Goal: Transaction & Acquisition: Purchase product/service

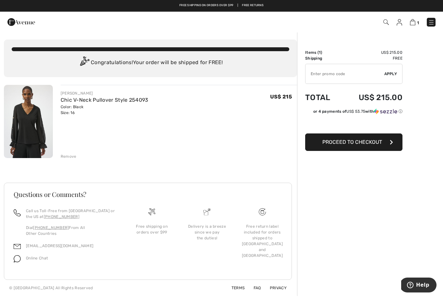
click at [391, 141] on icon "button" at bounding box center [391, 142] width 3 height 5
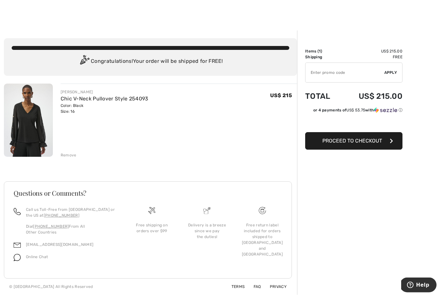
scroll to position [1, 0]
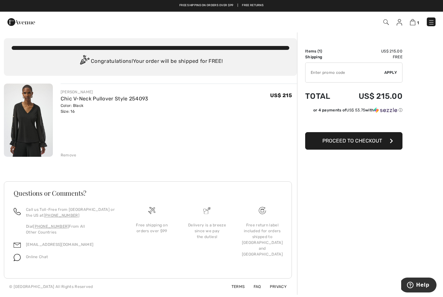
click at [384, 149] on button "Proceed to Checkout" at bounding box center [353, 141] width 97 height 18
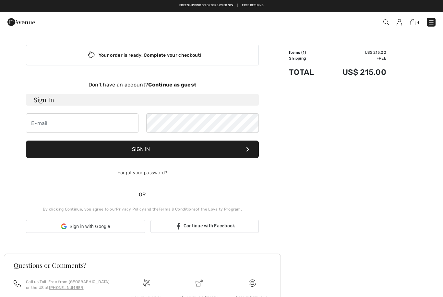
click at [387, 119] on div "Order Summary Details Items ( 1 ) US$ 215.00 Promo code US$ 0.00 Shipping Free …" at bounding box center [362, 199] width 162 height 335
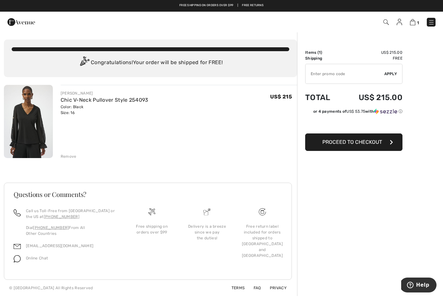
click at [206, 2] on div "Free shipping on orders over $99 | Free Returns" at bounding box center [221, 6] width 443 height 12
click at [261, 7] on link "Free Returns" at bounding box center [253, 5] width 22 height 5
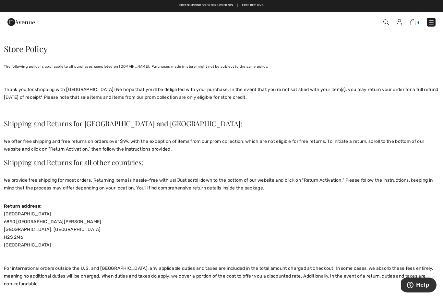
click at [410, 26] on link "1" at bounding box center [414, 22] width 9 height 8
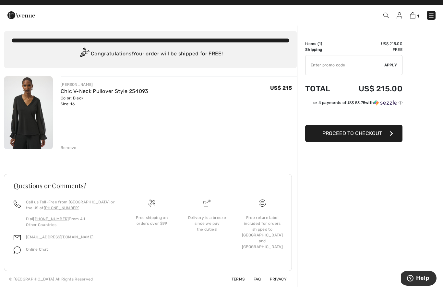
scroll to position [1, 0]
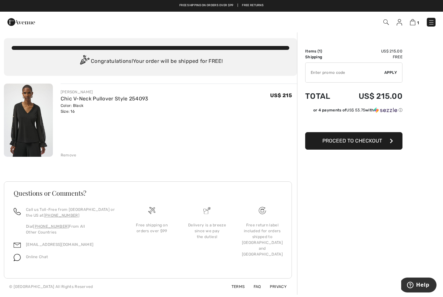
click at [374, 143] on span "Proceed to Checkout" at bounding box center [352, 141] width 60 height 6
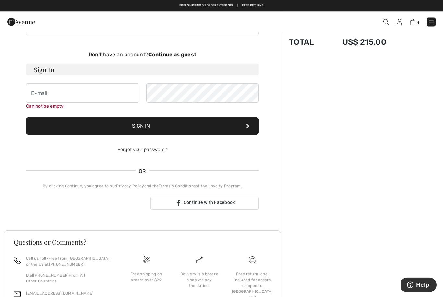
scroll to position [56, 0]
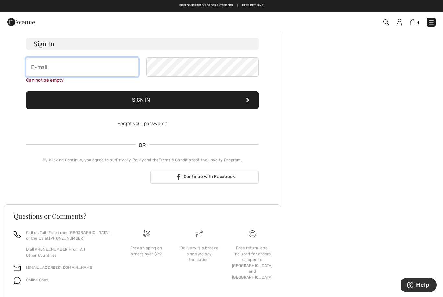
click at [81, 69] on input "email" at bounding box center [82, 66] width 112 height 19
click at [223, 12] on div "Free shipping on orders over $99 | Free Returns 1 Checkout" at bounding box center [221, 10] width 443 height 20
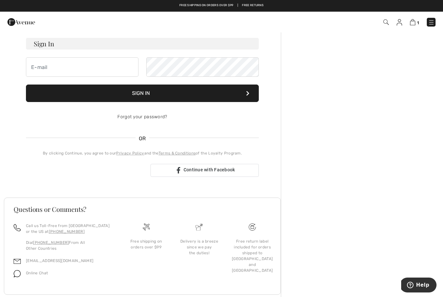
scroll to position [51, 0]
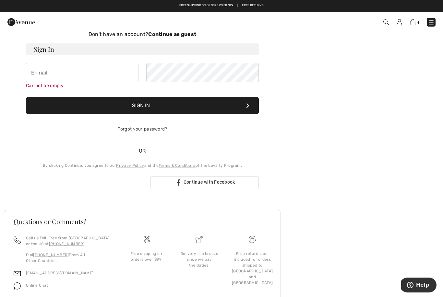
click at [258, 6] on link "Free Returns" at bounding box center [253, 5] width 22 height 5
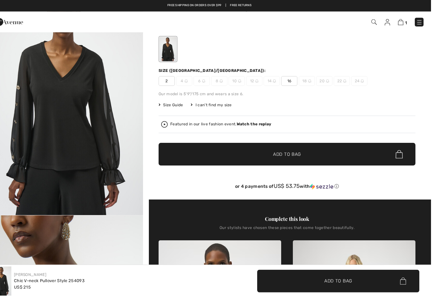
scroll to position [49, 0]
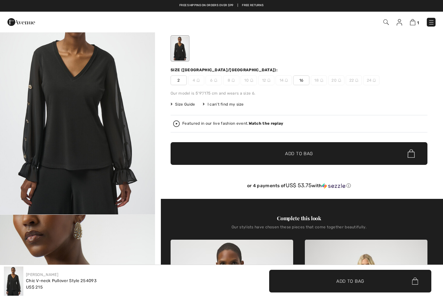
click at [189, 107] on span "Size Guide" at bounding box center [182, 104] width 24 height 6
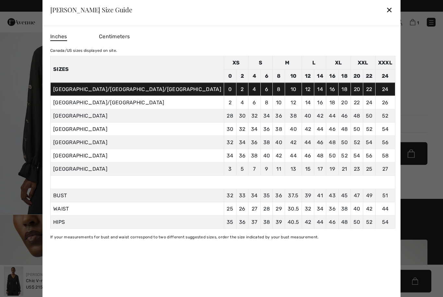
click at [386, 17] on div "✕" at bounding box center [389, 10] width 7 height 14
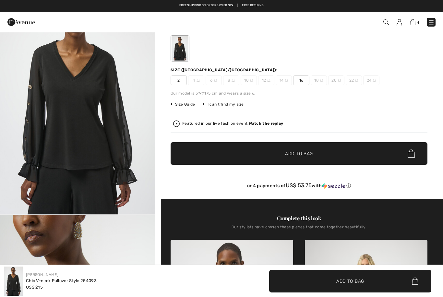
click at [375, 150] on span "✔ Added to Bag Add to Bag" at bounding box center [298, 153] width 257 height 23
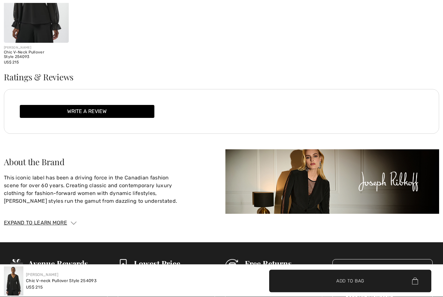
scroll to position [1011, 0]
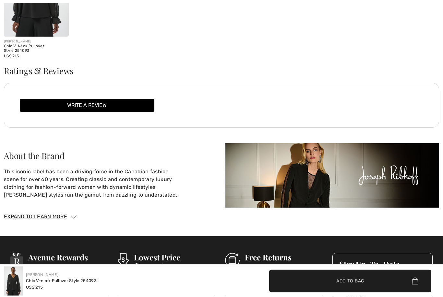
click at [85, 284] on div "Chic V-neck Pullover Style 254093" at bounding box center [61, 281] width 71 height 6
click at [386, 293] on span "✔ Added to Bag Add to Bag" at bounding box center [350, 281] width 162 height 23
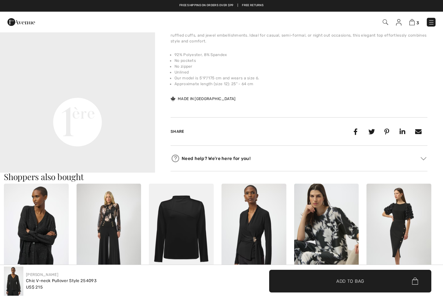
scroll to position [454, 0]
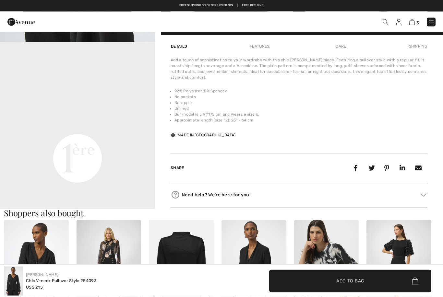
click at [71, 120] on video "Your browser does not support the video tag." at bounding box center [77, 80] width 155 height 77
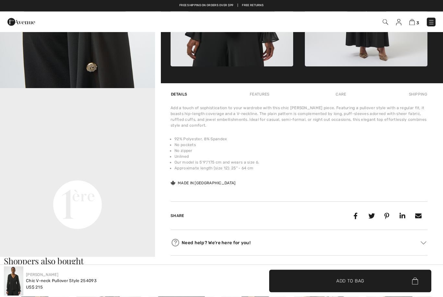
scroll to position [0, 0]
click at [416, 21] on span "3" at bounding box center [417, 22] width 3 height 5
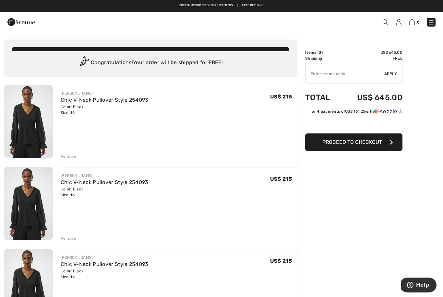
click at [70, 238] on div "Remove" at bounding box center [69, 239] width 16 height 6
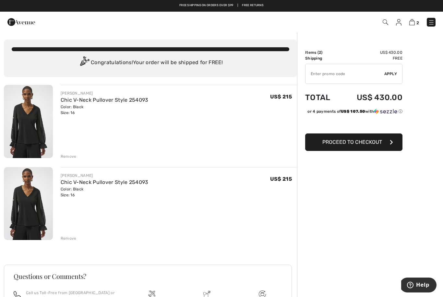
click at [74, 241] on div "Remove" at bounding box center [69, 239] width 16 height 6
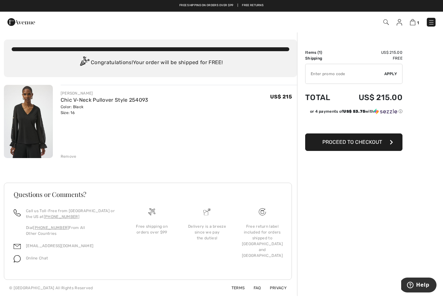
click at [382, 145] on button "Proceed to Checkout" at bounding box center [353, 143] width 97 height 18
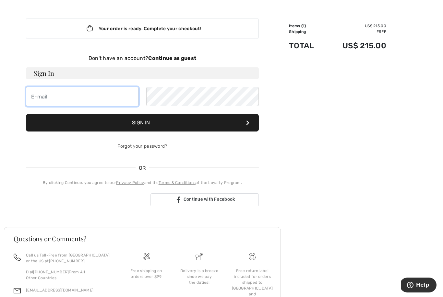
scroll to position [49, 0]
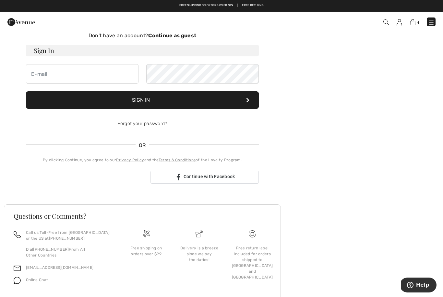
click at [99, 178] on div "Sign in with Google. Opens in new tab" at bounding box center [85, 177] width 119 height 14
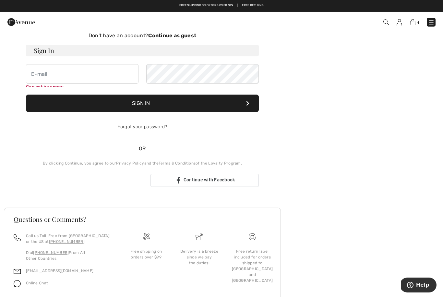
scroll to position [60, 0]
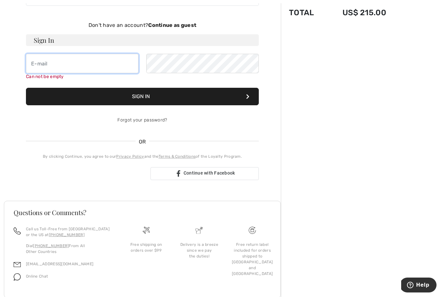
click at [52, 68] on input "email" at bounding box center [82, 63] width 112 height 19
type input "mcmenaminteresa@gmail.com"
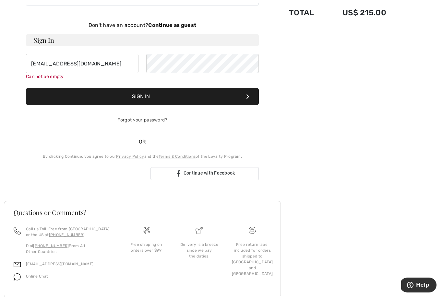
click at [239, 100] on button "Sign In" at bounding box center [142, 97] width 233 height 18
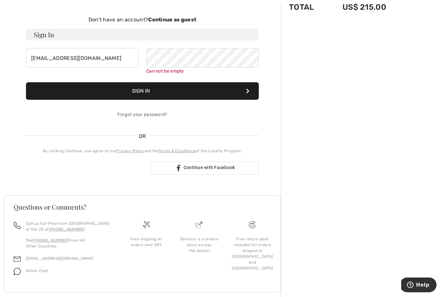
scroll to position [67, 0]
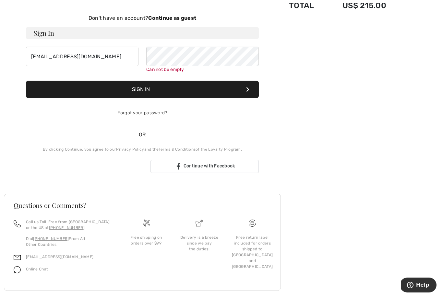
click at [155, 89] on button "Sign In" at bounding box center [142, 90] width 233 height 18
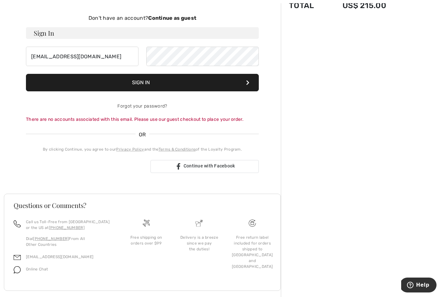
click at [181, 19] on strong "Continue as guest" at bounding box center [172, 18] width 48 height 6
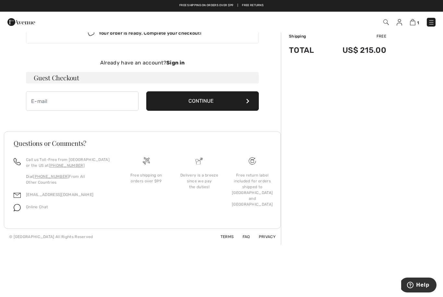
scroll to position [22, 0]
click at [45, 102] on input "email" at bounding box center [82, 100] width 112 height 19
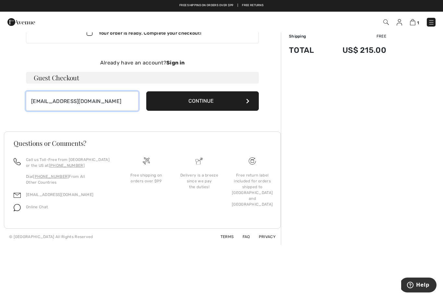
type input "[EMAIL_ADDRESS][DOMAIN_NAME]"
click at [211, 103] on button "Continue" at bounding box center [202, 100] width 112 height 19
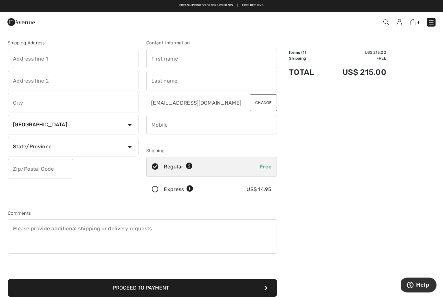
click at [77, 60] on input "text" at bounding box center [73, 58] width 131 height 19
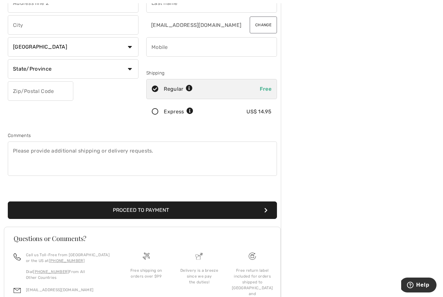
scroll to position [100, 0]
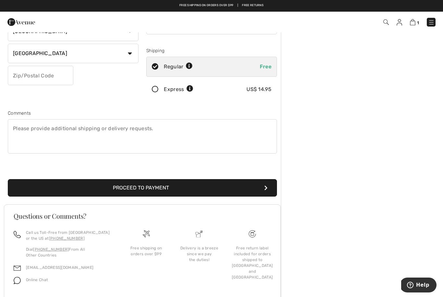
select select "0"
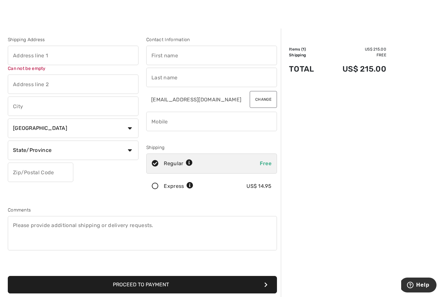
scroll to position [0, 0]
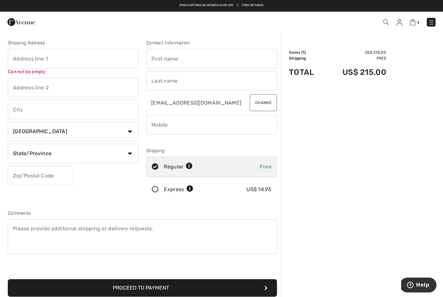
click at [59, 64] on input "text" at bounding box center [73, 58] width 131 height 19
click at [15, 60] on input "3mark ln" at bounding box center [73, 58] width 131 height 19
type input "3 mark ln"
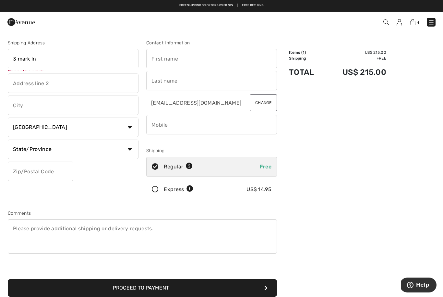
click at [57, 108] on input "text" at bounding box center [73, 105] width 131 height 19
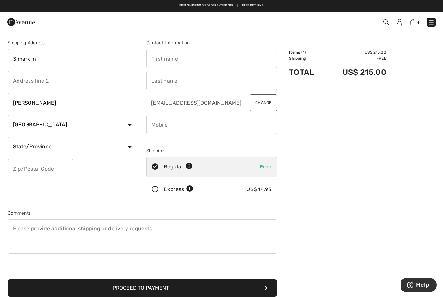
type input "milton"
select select "US"
click at [45, 172] on input "text" at bounding box center [40, 168] width 65 height 19
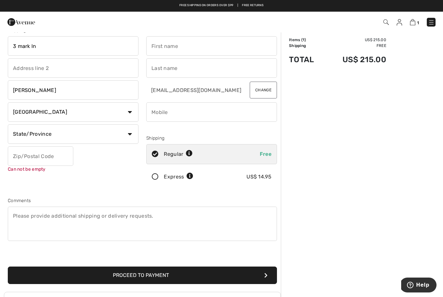
scroll to position [8, 0]
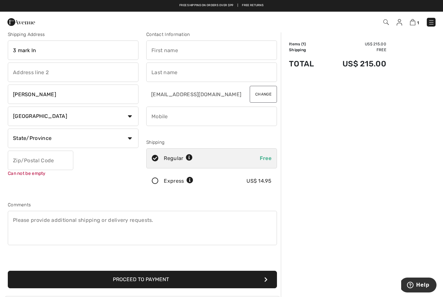
select select "MA"
click at [48, 155] on input "text" at bounding box center [40, 160] width 65 height 19
click at [49, 158] on input "02186" at bounding box center [40, 160] width 65 height 19
type input "02186"
click at [175, 50] on input "text" at bounding box center [211, 50] width 131 height 19
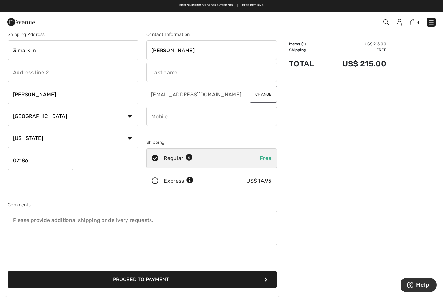
type input "teresa"
click at [171, 76] on input "text" at bounding box center [211, 72] width 131 height 19
type input "mcmenamin"
click at [210, 118] on input "phone" at bounding box center [211, 116] width 131 height 19
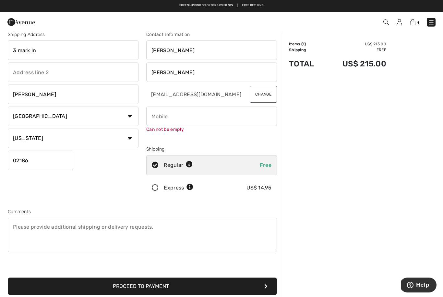
click at [180, 119] on input "phone" at bounding box center [211, 116] width 131 height 19
type input "6178611756"
click at [173, 286] on button "Proceed to Payment" at bounding box center [142, 287] width 269 height 18
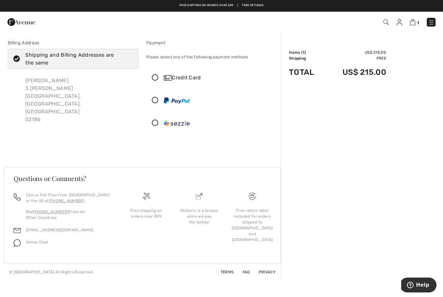
click at [158, 78] on icon at bounding box center [154, 78] width 17 height 7
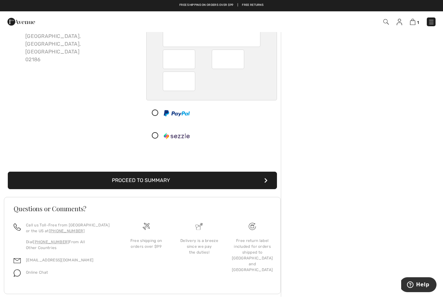
scroll to position [53, 0]
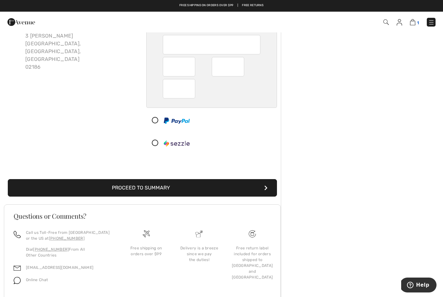
click at [415, 25] on img at bounding box center [413, 22] width 6 height 6
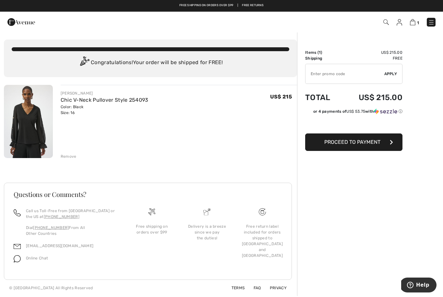
click at [365, 144] on span "Proceed to Payment" at bounding box center [352, 142] width 56 height 6
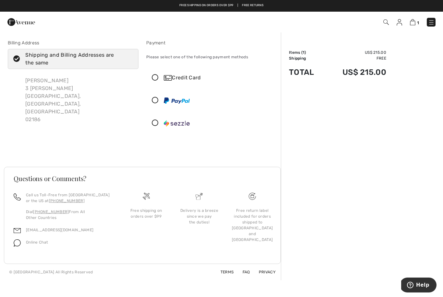
click at [156, 101] on icon at bounding box center [154, 100] width 17 height 7
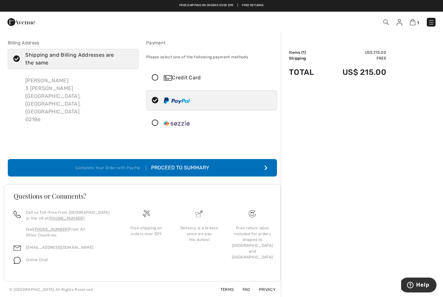
click at [55, 77] on div "Teresa Mcmenamin 3 Mark Ln Milton, MA, US 02186" at bounding box center [79, 100] width 118 height 57
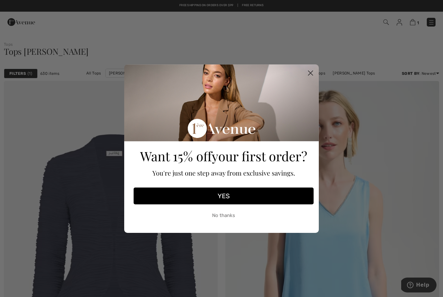
click at [260, 196] on button "YES" at bounding box center [224, 196] width 180 height 17
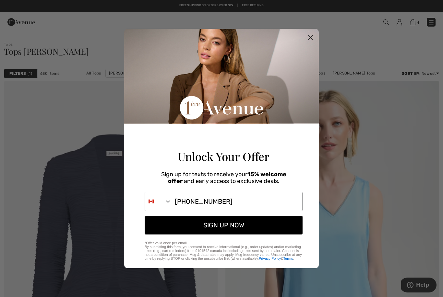
type input "617-861-1756"
click at [236, 230] on button "SIGN UP NOW" at bounding box center [224, 225] width 158 height 19
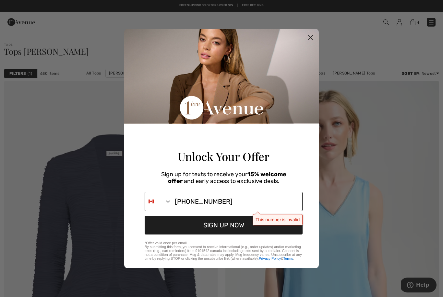
click at [165, 203] on icon "Search Countries" at bounding box center [168, 201] width 6 height 6
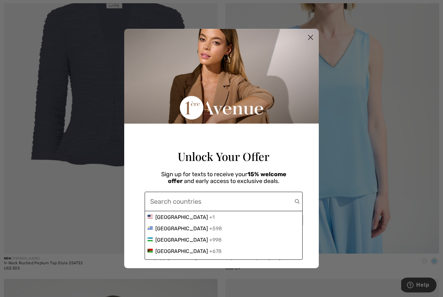
scroll to position [2527, 0]
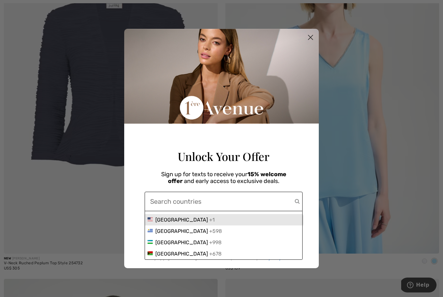
click at [185, 223] on span "United States" at bounding box center [181, 220] width 53 height 6
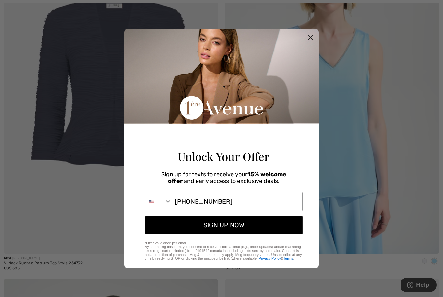
click at [265, 235] on button "SIGN UP NOW" at bounding box center [224, 225] width 158 height 19
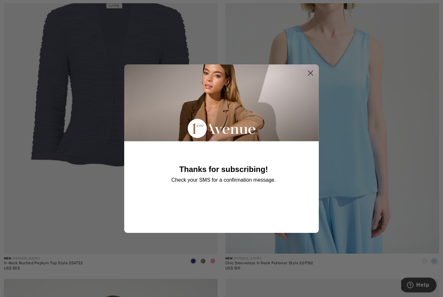
click at [313, 78] on circle "Close dialog" at bounding box center [310, 72] width 11 height 11
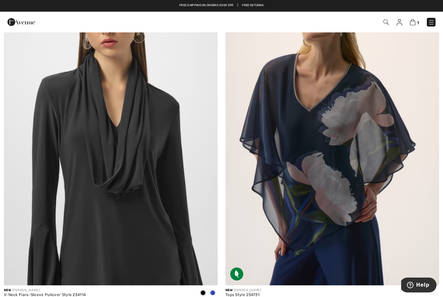
scroll to position [2950, 0]
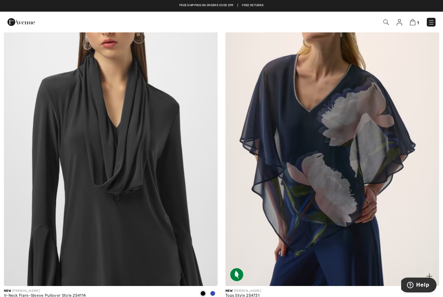
click at [347, 163] on img at bounding box center [332, 126] width 214 height 321
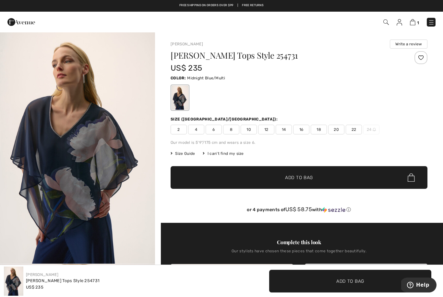
click at [55, 163] on img "1 / 5" at bounding box center [77, 148] width 155 height 232
click at [413, 22] on img at bounding box center [413, 22] width 6 height 6
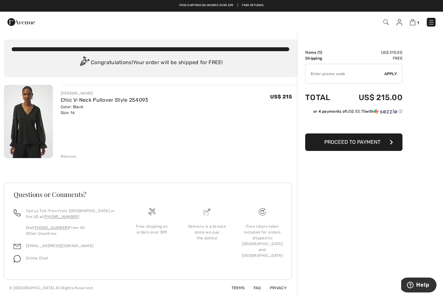
click at [333, 147] on button "Proceed to Payment" at bounding box center [353, 143] width 97 height 18
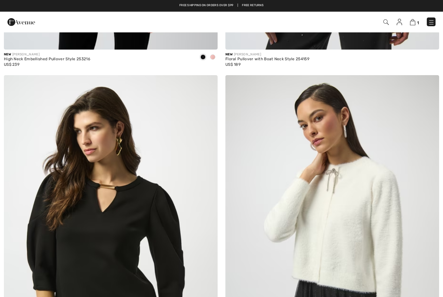
scroll to position [2493, 0]
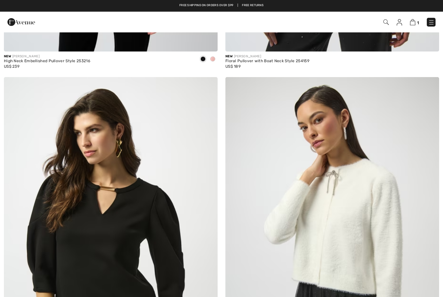
click at [411, 15] on div "1 Checkout" at bounding box center [221, 22] width 443 height 21
click at [411, 24] on img at bounding box center [413, 22] width 6 height 6
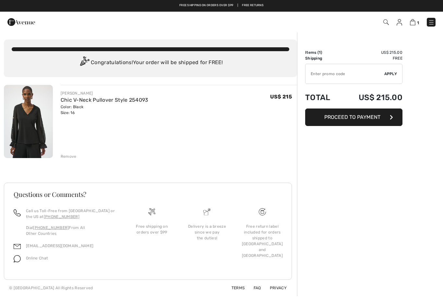
checkbox input "true"
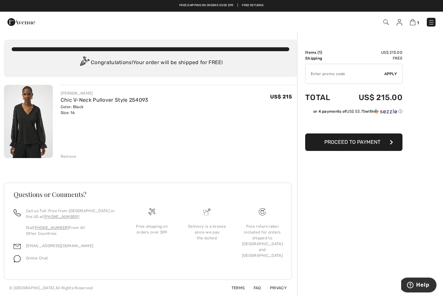
click at [317, 70] on input "TEXT" at bounding box center [344, 73] width 79 height 19
type input "NEW15"
click at [0, 0] on html "We value your privacy We use cookies to enhance your browsing experience, serve…" at bounding box center [221, 148] width 443 height 297
click at [168, 236] on div "Free shipping on orders over $99" at bounding box center [151, 240] width 55 height 64
click at [390, 73] on span "Apply" at bounding box center [390, 74] width 13 height 6
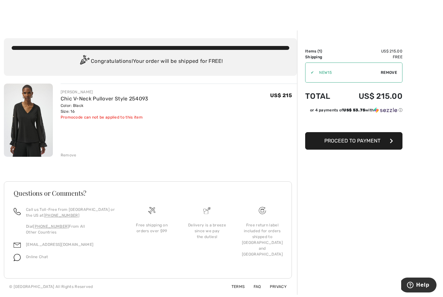
scroll to position [4, 0]
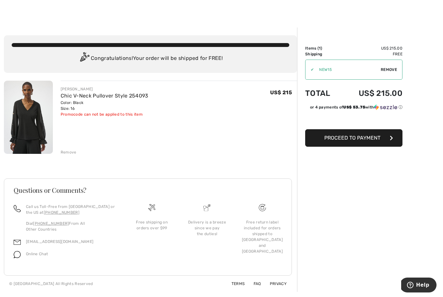
click at [394, 72] on span "Remove" at bounding box center [389, 70] width 16 height 6
click at [330, 66] on input "TEXT" at bounding box center [344, 69] width 79 height 19
type input "NEW15"
click at [391, 70] on span "Apply" at bounding box center [390, 70] width 13 height 6
click at [357, 139] on span "Proceed to Payment" at bounding box center [352, 138] width 56 height 6
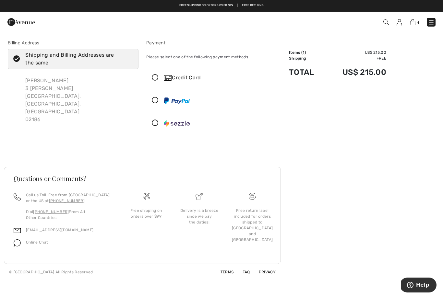
click at [258, 6] on link "Free Returns" at bounding box center [253, 5] width 22 height 5
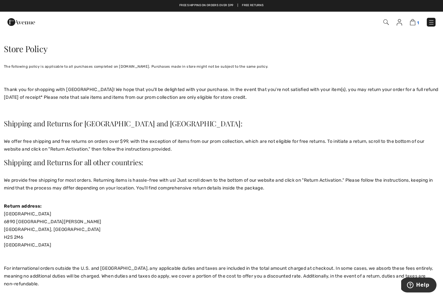
click at [415, 22] on img at bounding box center [413, 22] width 6 height 6
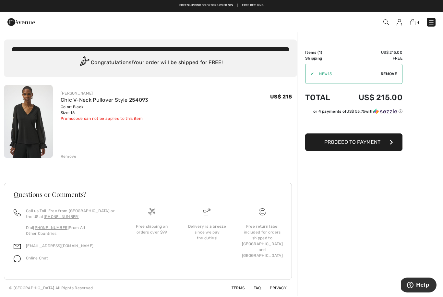
click at [361, 143] on span "Proceed to Payment" at bounding box center [352, 142] width 56 height 6
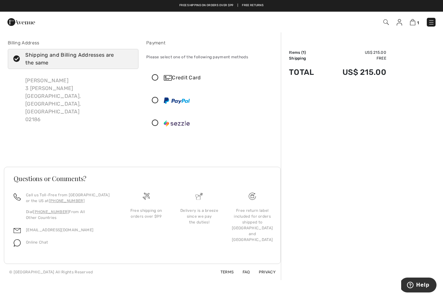
scroll to position [1, 0]
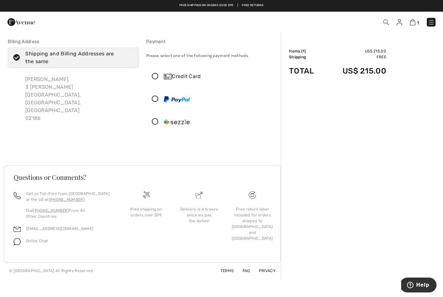
click at [157, 77] on icon at bounding box center [154, 76] width 17 height 7
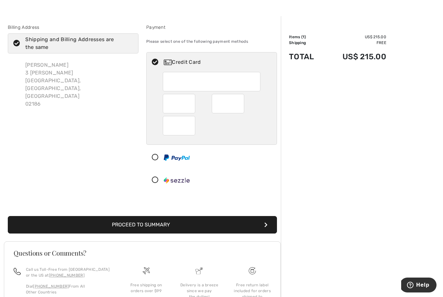
scroll to position [0, 0]
